Goal: Information Seeking & Learning: Learn about a topic

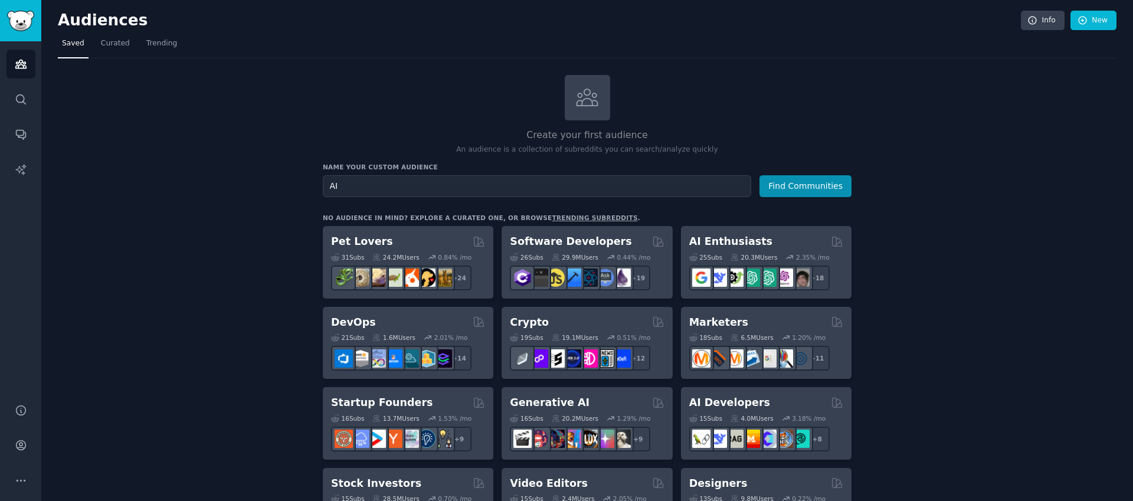
type input "AI"
click at [760, 175] on button "Find Communities" at bounding box center [806, 186] width 92 height 22
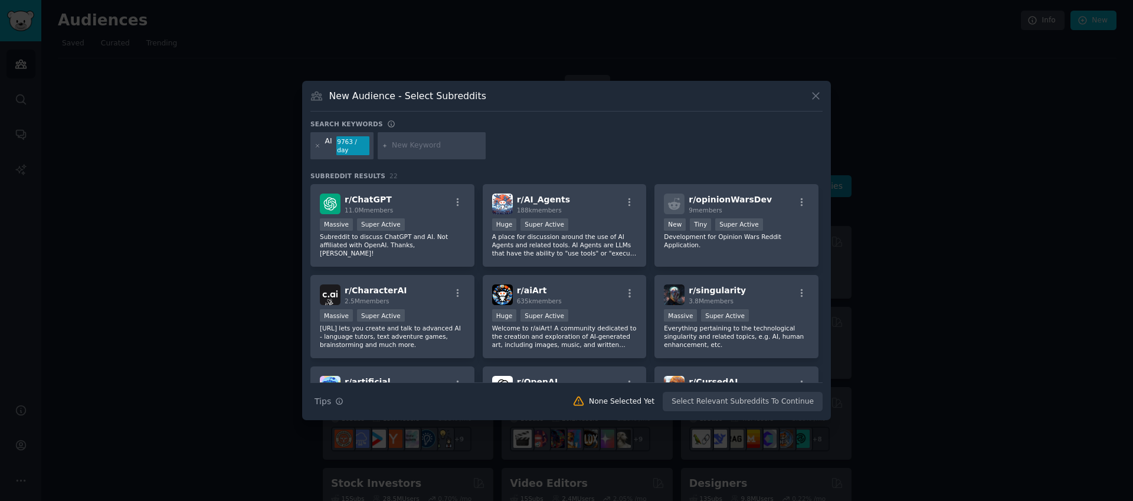
click at [417, 144] on input "text" at bounding box center [437, 145] width 90 height 11
type input "writing"
